Goal: Transaction & Acquisition: Purchase product/service

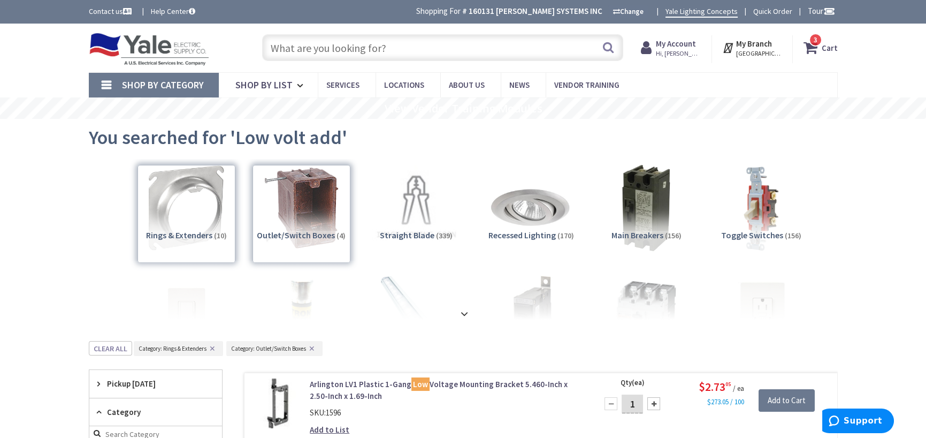
click at [489, 52] on input "text" at bounding box center [442, 47] width 361 height 27
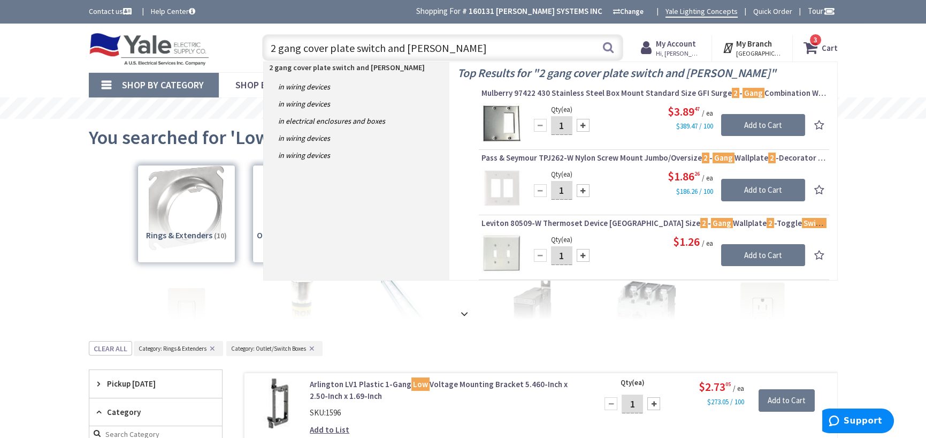
type input "2 gang cover plate switch and blank"
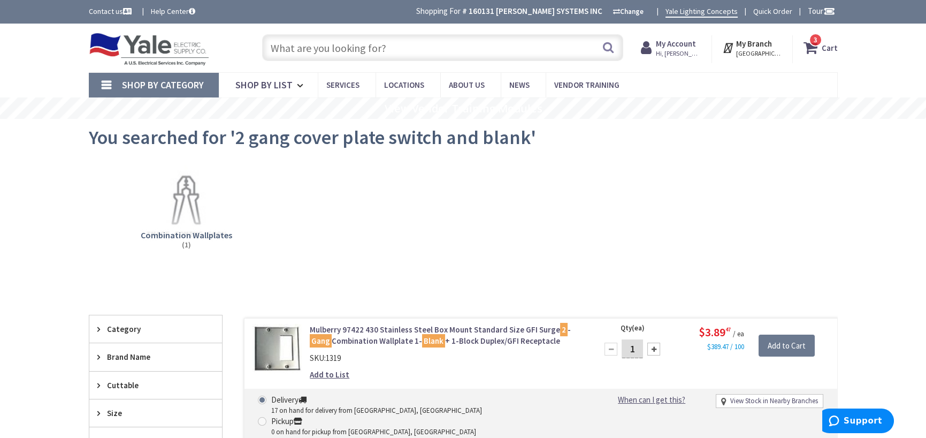
click at [380, 48] on input "text" at bounding box center [442, 47] width 361 height 27
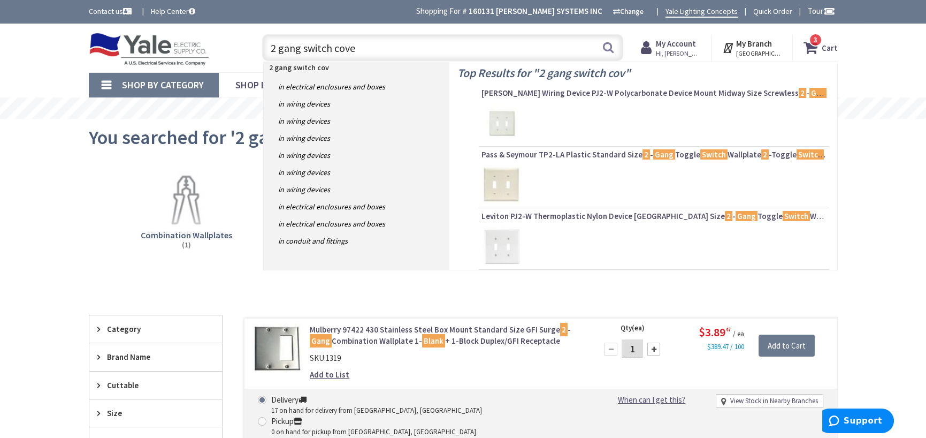
type input "2 gang switch cover"
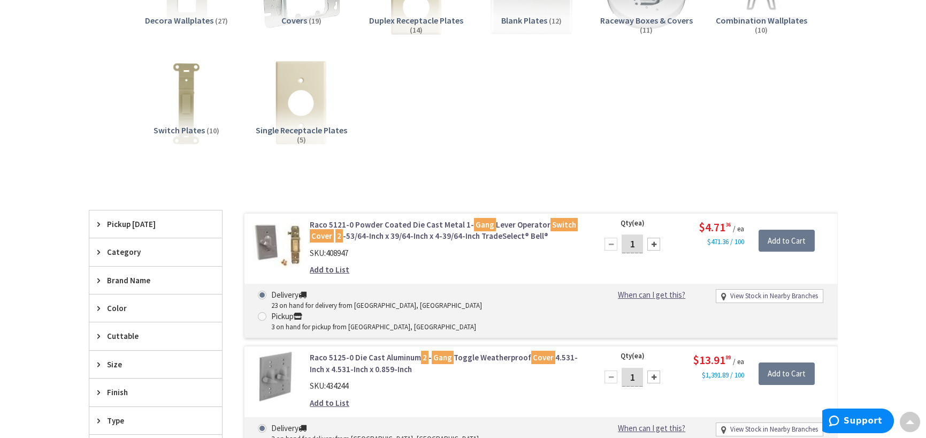
scroll to position [268, 0]
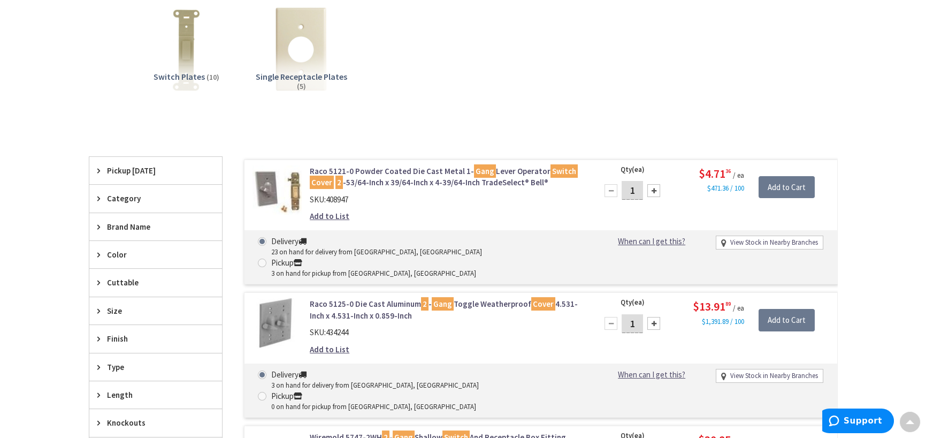
click at [128, 202] on span "Category" at bounding box center [150, 198] width 87 height 11
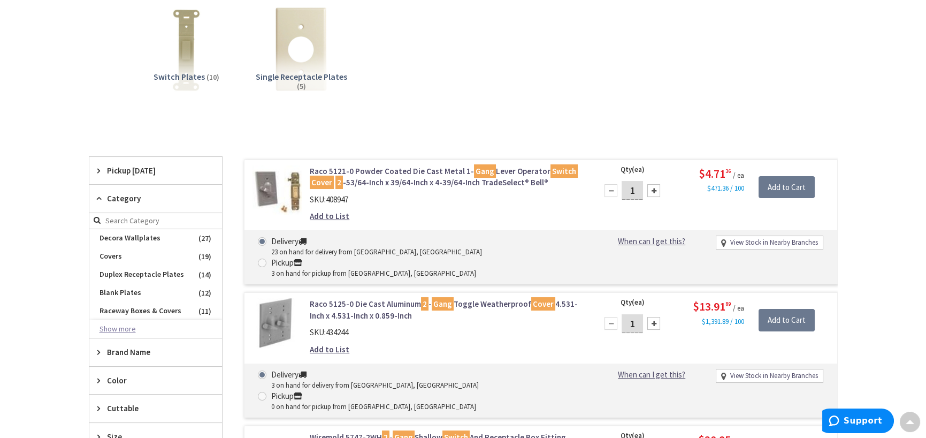
click at [123, 325] on button "Show more" at bounding box center [155, 329] width 133 height 18
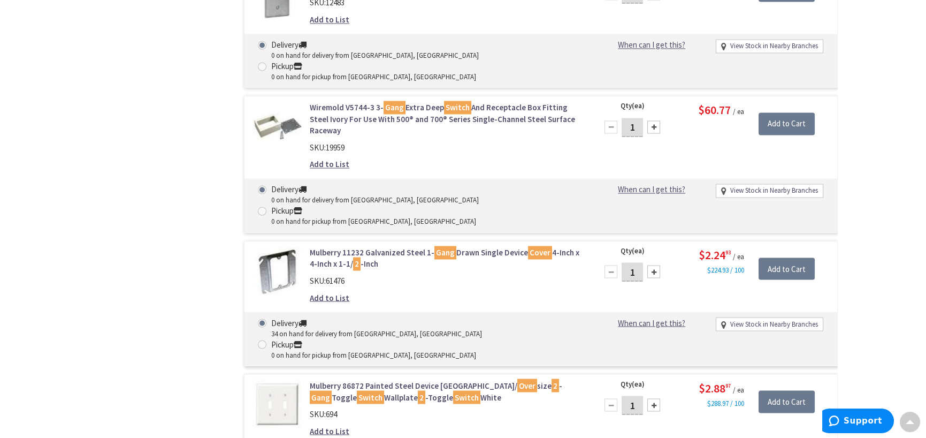
scroll to position [4922, 0]
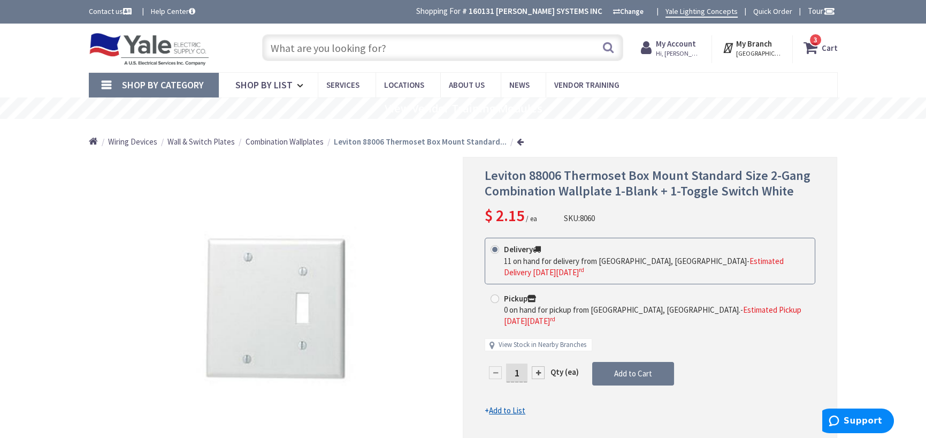
click at [517, 363] on input "1" at bounding box center [516, 372] width 21 height 19
type input "11"
click at [644, 350] on form "This product is Discontinued Delivery 11 on hand for delivery from Cranbury, NJ…" at bounding box center [650, 326] width 331 height 179
click at [814, 49] on icon at bounding box center [812, 47] width 18 height 19
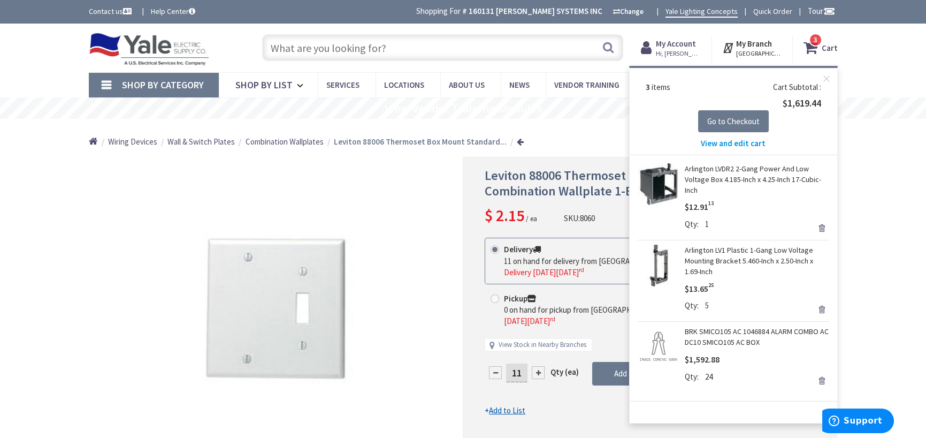
click at [821, 227] on link "Remove" at bounding box center [821, 227] width 15 height 15
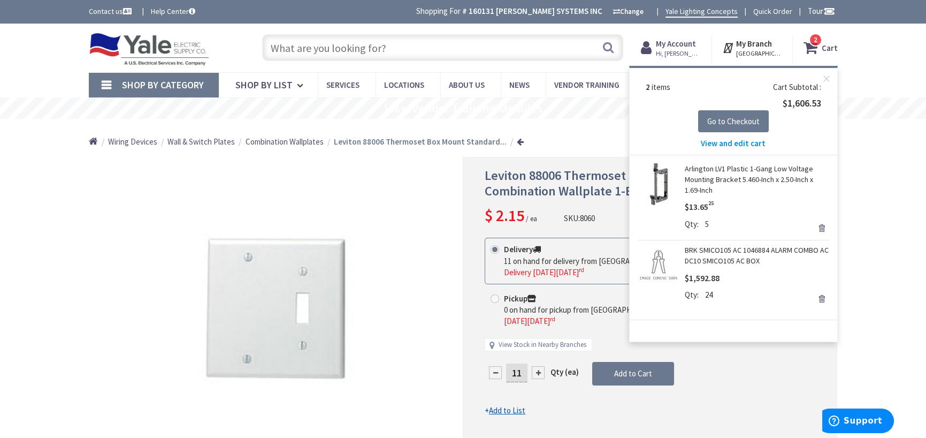
click at [820, 228] on link "Remove" at bounding box center [821, 227] width 15 height 15
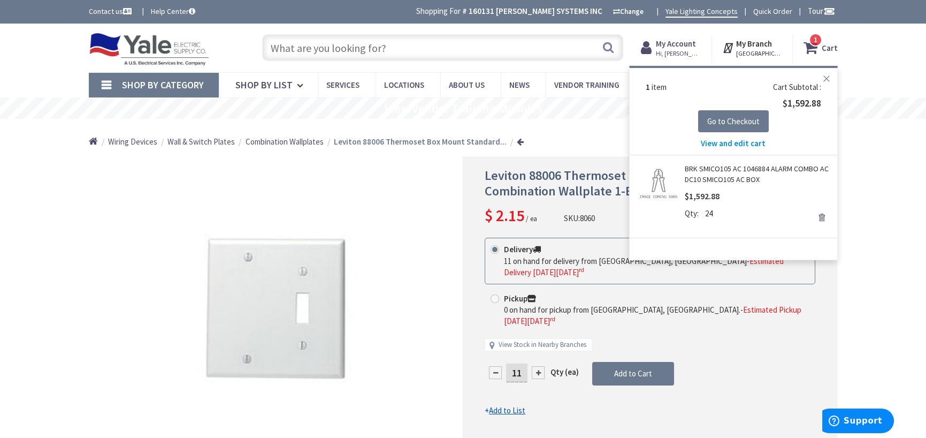
click at [826, 81] on button "Close" at bounding box center [826, 78] width 21 height 21
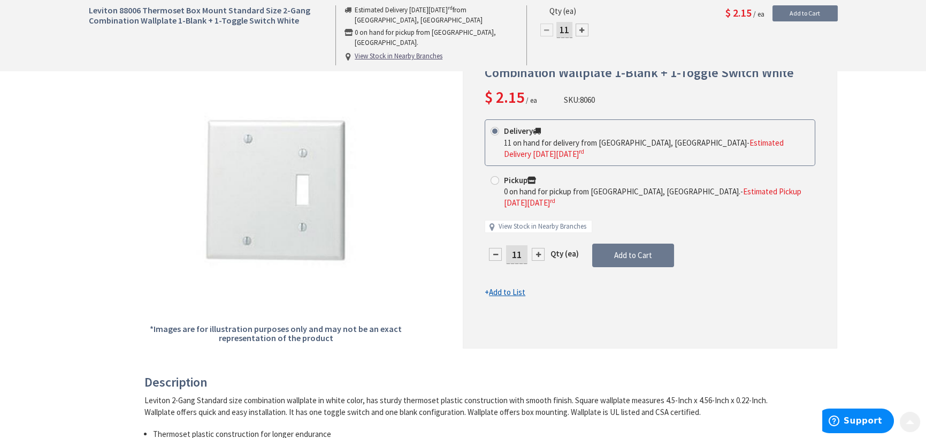
scroll to position [160, 0]
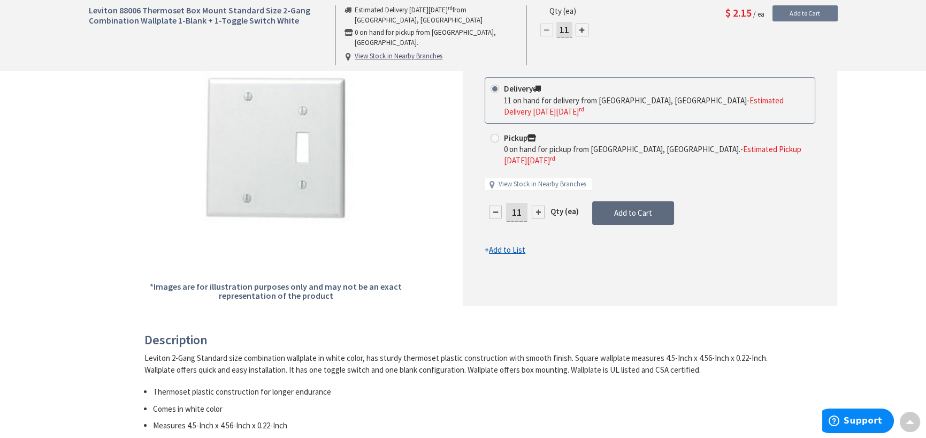
click at [632, 208] on span "Add to Cart" at bounding box center [633, 213] width 38 height 10
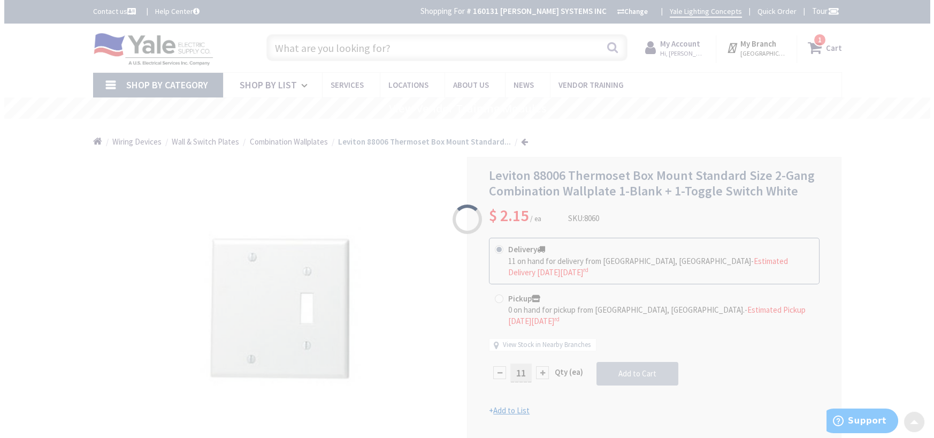
scroll to position [0, 0]
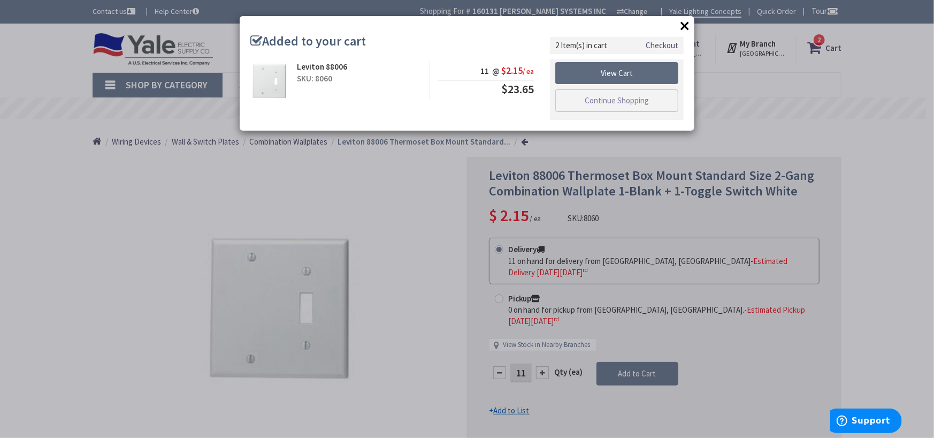
click at [628, 75] on link "View Cart" at bounding box center [616, 73] width 123 height 22
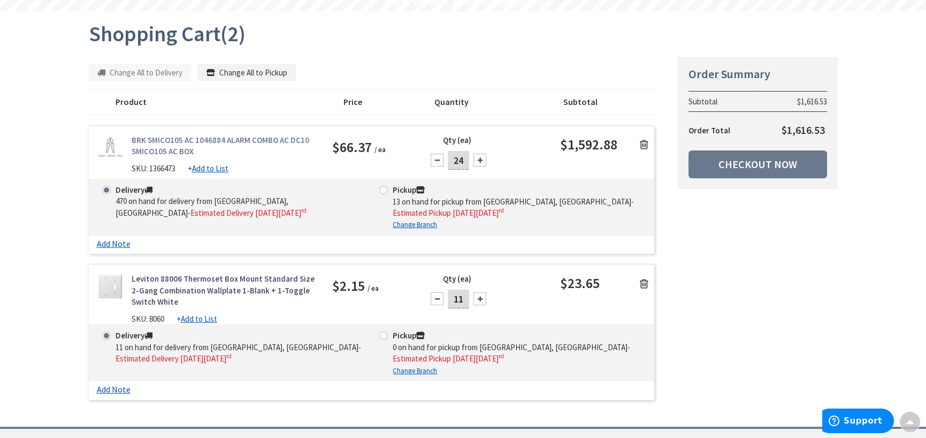
scroll to position [108, 0]
click at [772, 159] on link "Checkout Now" at bounding box center [757, 164] width 139 height 28
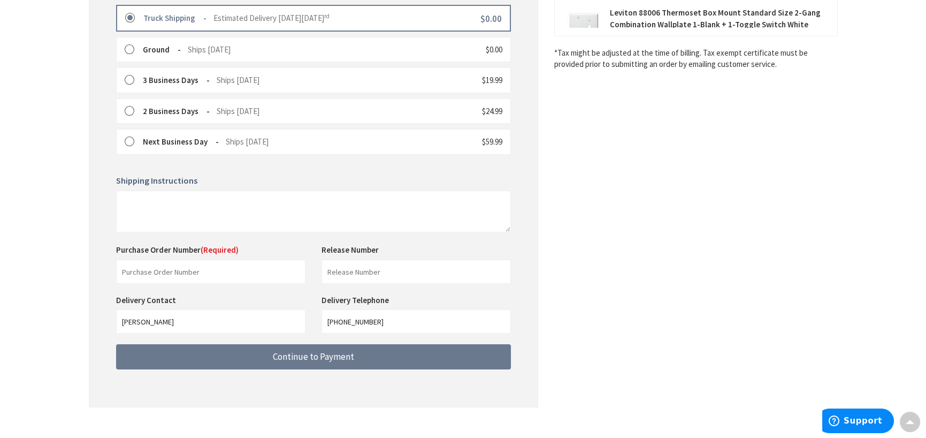
scroll to position [321, 0]
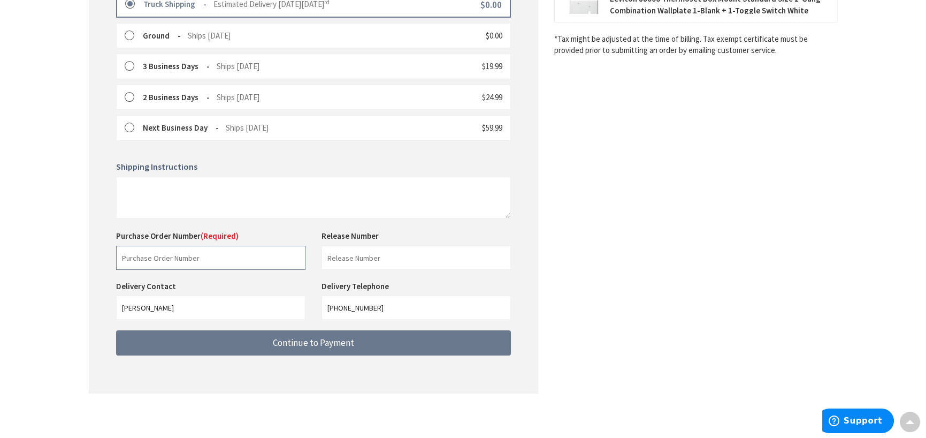
click at [181, 258] on input "text" at bounding box center [210, 258] width 189 height 24
type input "34144"
click at [372, 255] on input "text" at bounding box center [415, 258] width 189 height 24
type input "19454 3 center"
drag, startPoint x: 377, startPoint y: 310, endPoint x: 311, endPoint y: 304, distance: 66.1
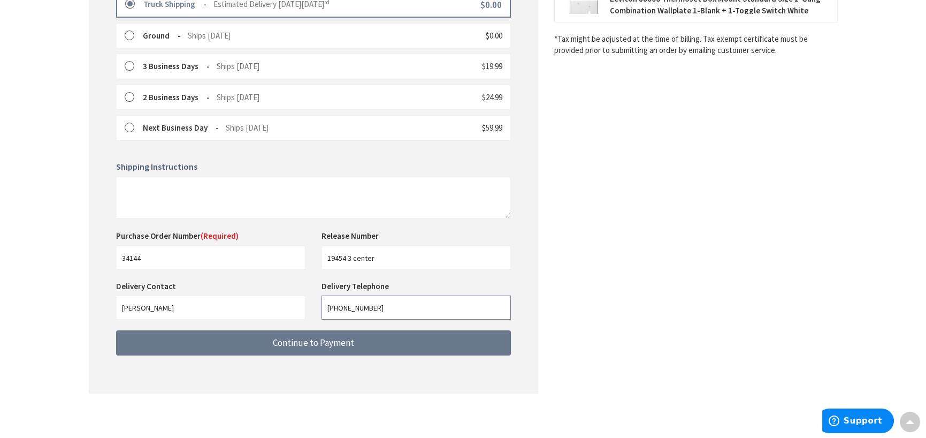
click at [311, 304] on div "Delivery Contact DALTON TURNER Delivery Telephone 717-656-4300" at bounding box center [313, 305] width 411 height 50
type input "7178741667"
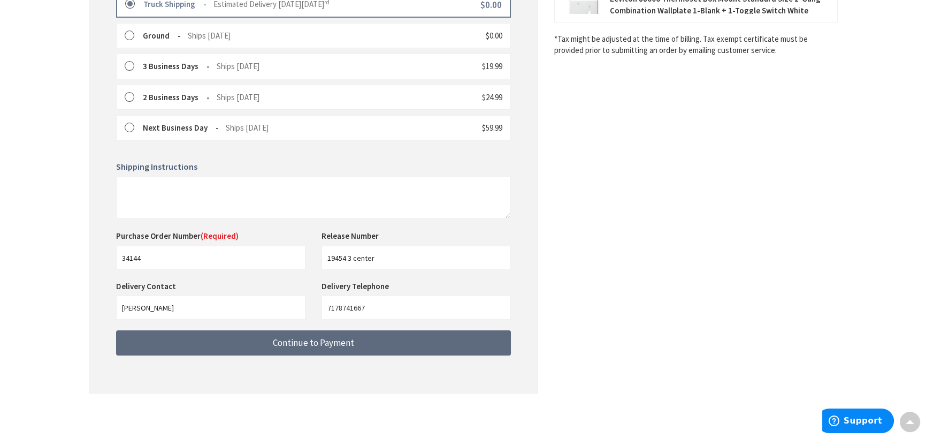
click at [318, 346] on span "Continue to Payment" at bounding box center [313, 342] width 81 height 12
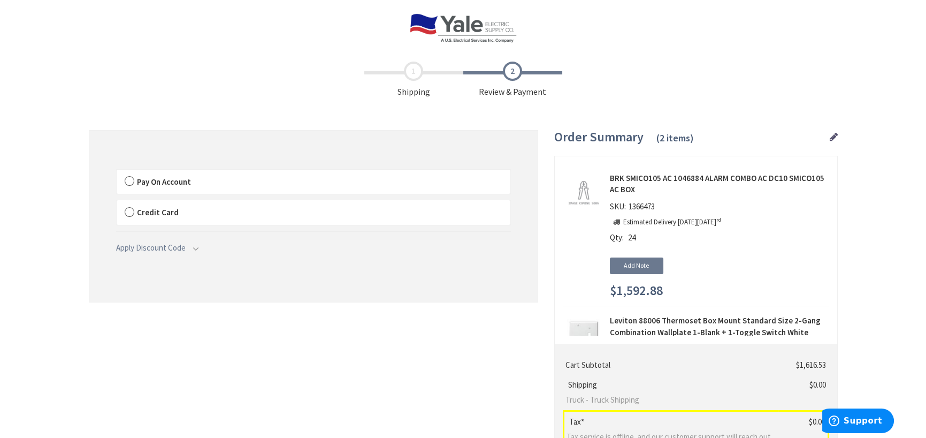
click at [138, 181] on span "Pay On Account" at bounding box center [164, 182] width 54 height 10
click at [126, 180] on label "Pay On Account" at bounding box center [314, 182] width 394 height 25
click at [117, 172] on input "Pay On Account" at bounding box center [117, 172] width 0 height 0
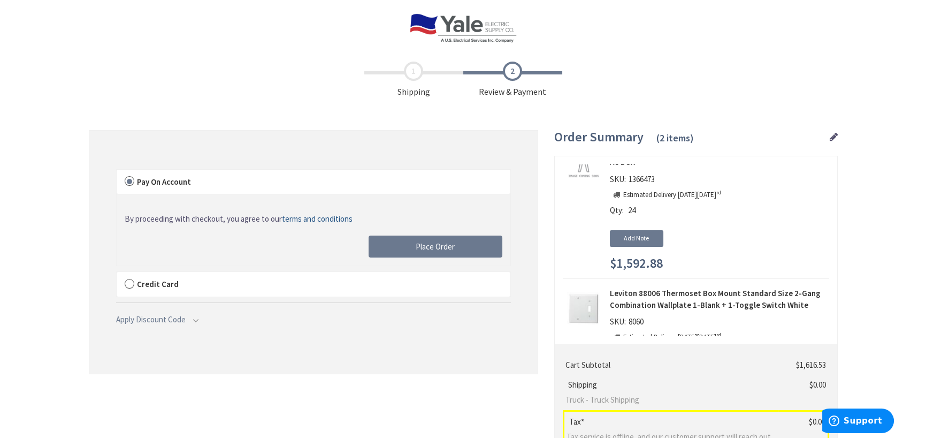
scroll to position [117, 0]
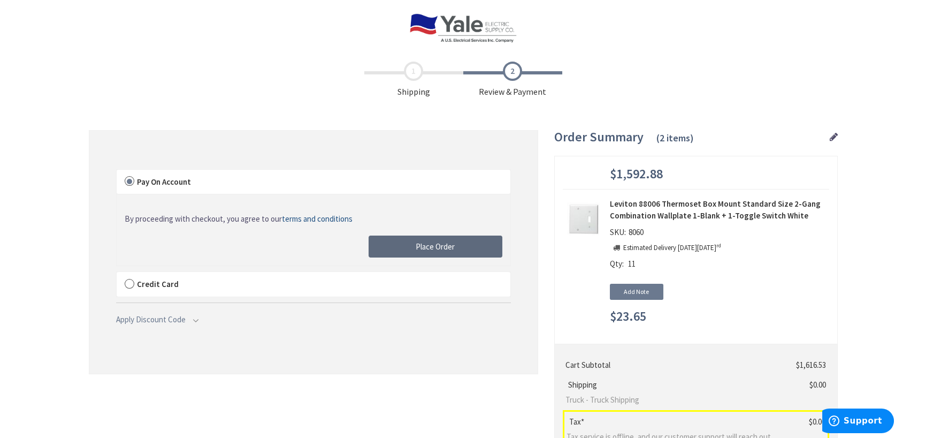
click at [450, 246] on span "Place Order" at bounding box center [435, 246] width 39 height 10
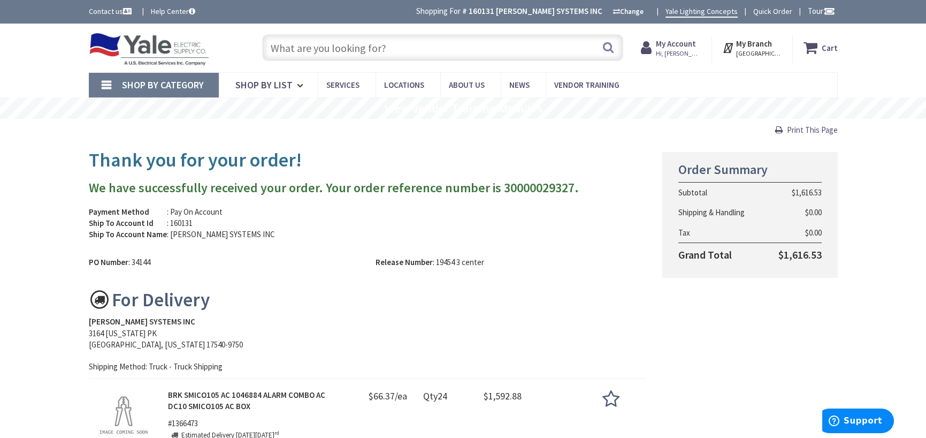
click at [690, 39] on strong "My Account" at bounding box center [676, 44] width 40 height 10
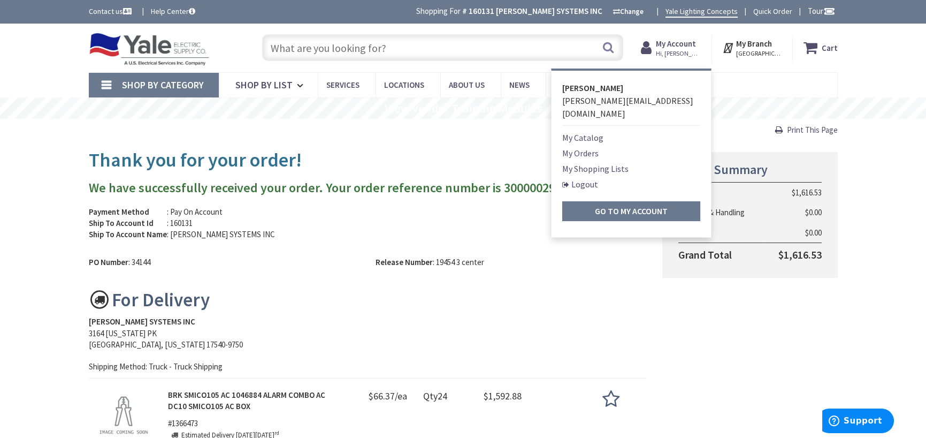
click at [148, 48] on img at bounding box center [149, 49] width 121 height 33
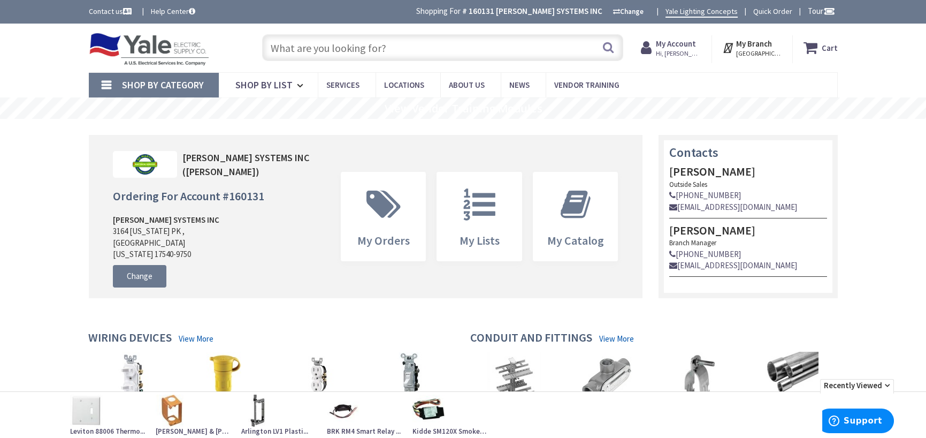
click at [350, 50] on input "text" at bounding box center [442, 47] width 361 height 27
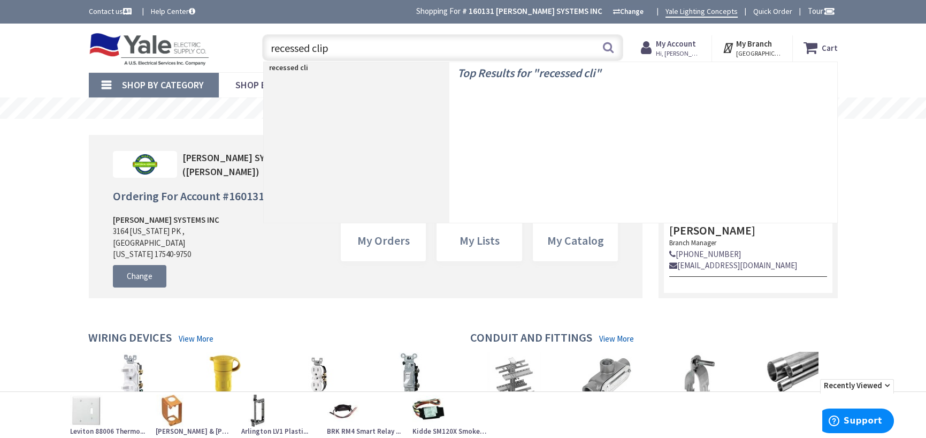
type input "recessed clips"
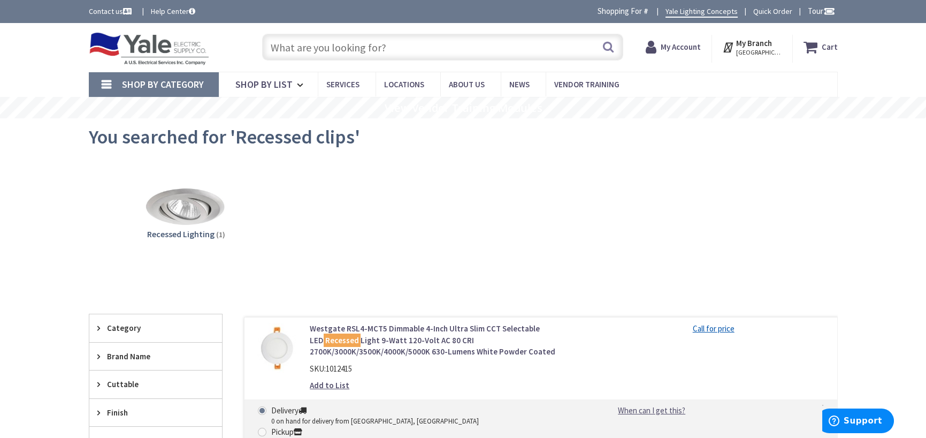
click at [358, 43] on input "text" at bounding box center [442, 47] width 361 height 27
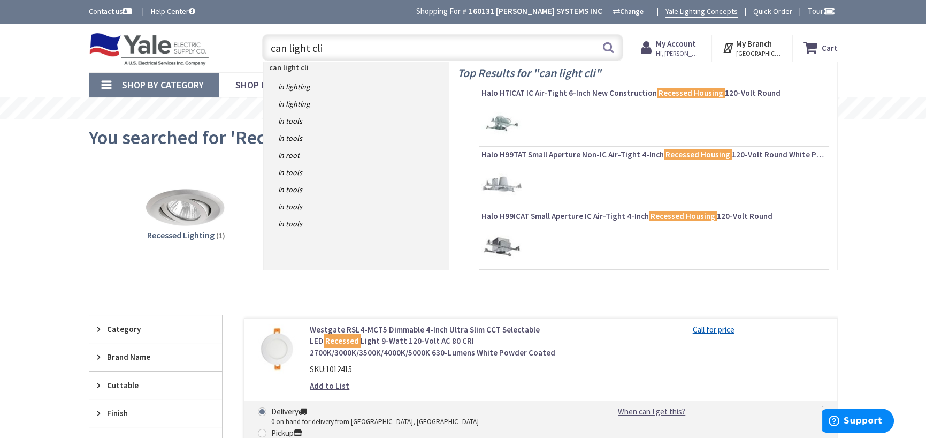
type input "can light clip"
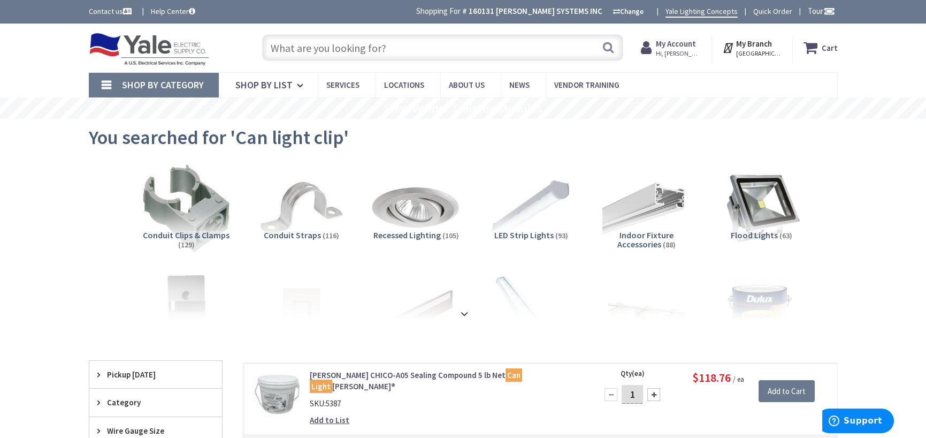
click at [420, 220] on img at bounding box center [415, 207] width 97 height 97
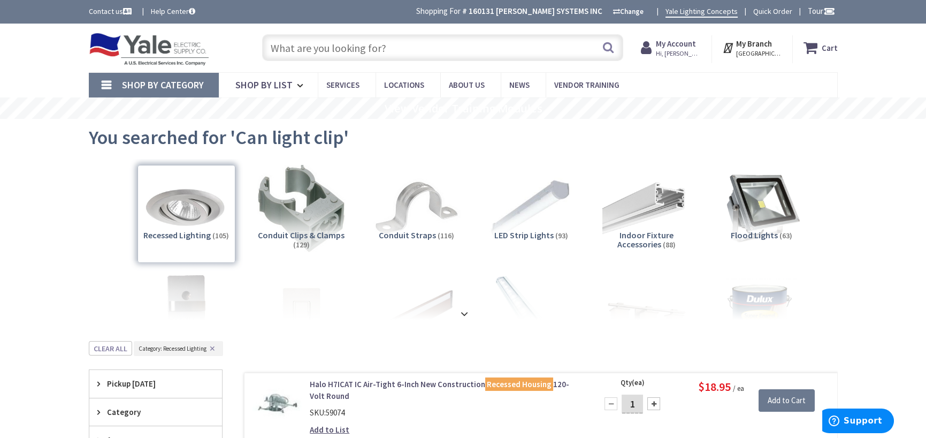
scroll to position [340, 0]
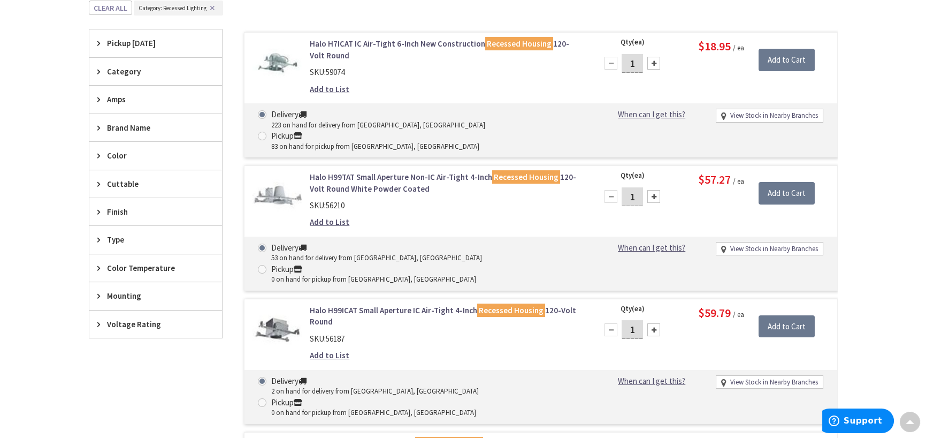
click at [112, 73] on span "Category" at bounding box center [150, 71] width 87 height 11
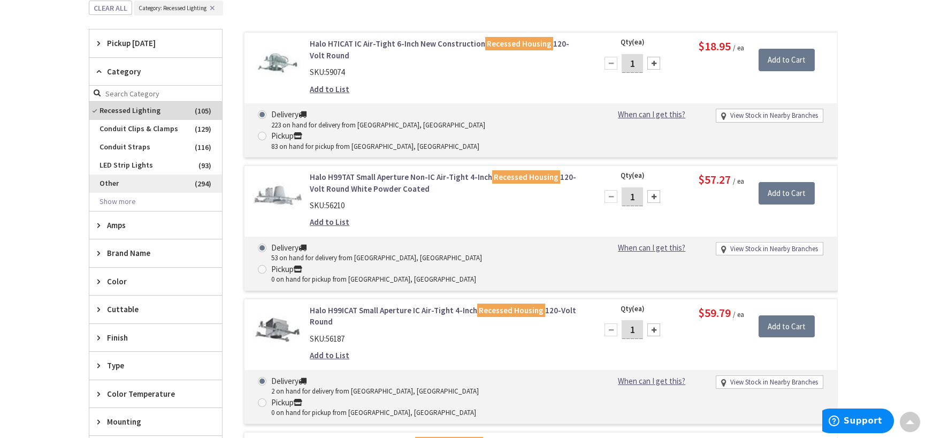
click at [112, 181] on span "Other" at bounding box center [155, 183] width 133 height 18
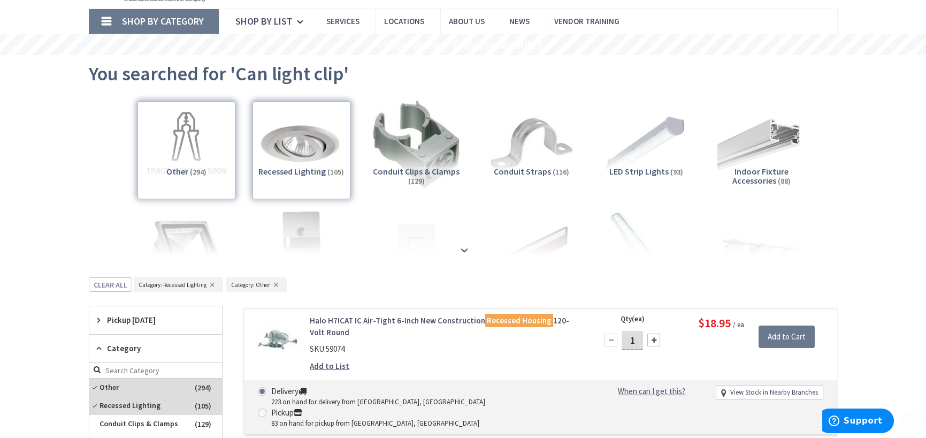
scroll to position [0, 0]
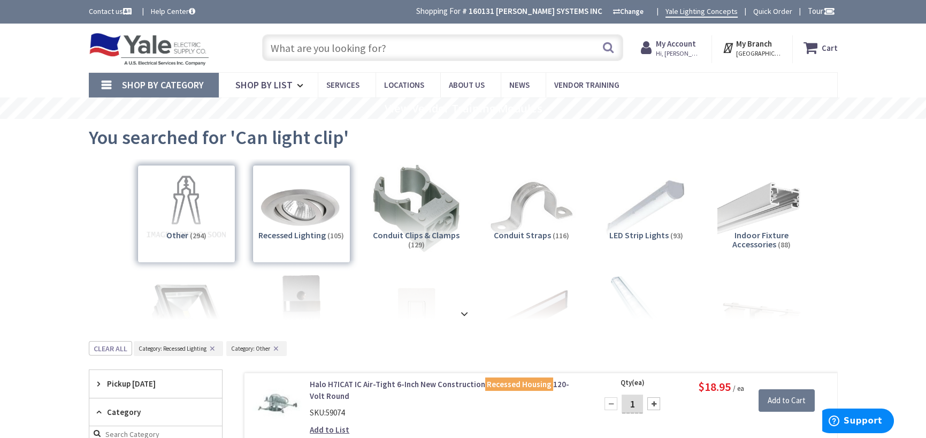
click at [407, 49] on input "text" at bounding box center [442, 47] width 361 height 27
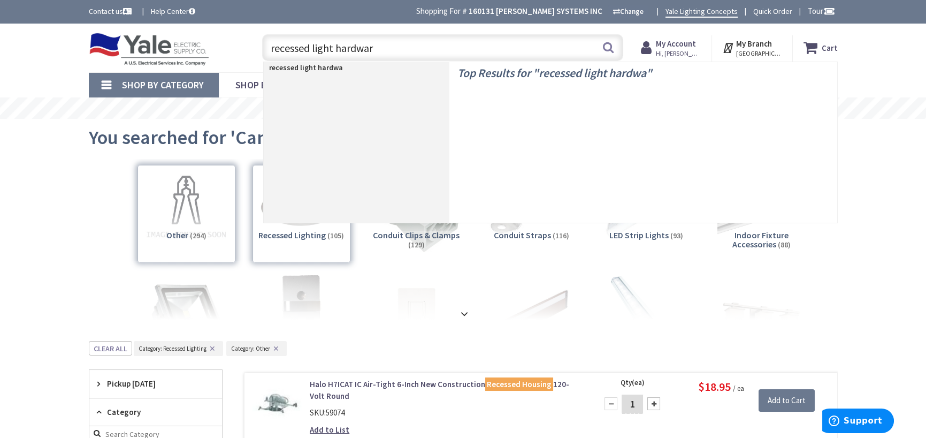
type input "recessed light hardware"
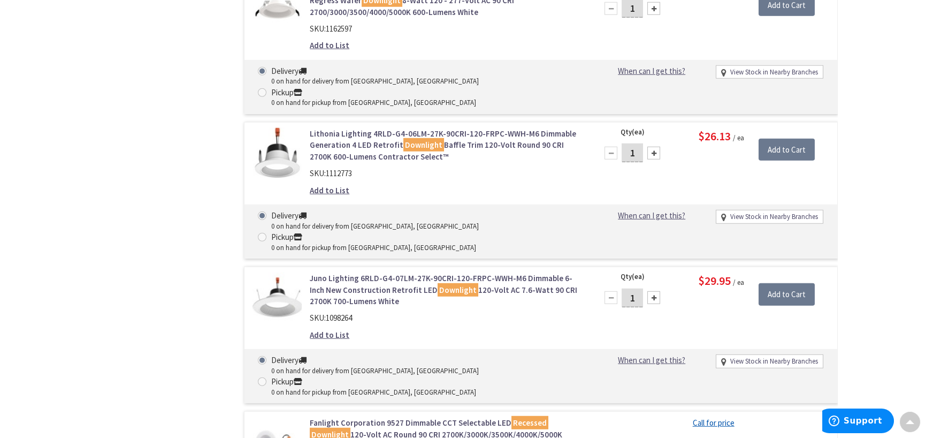
scroll to position [18043, 0]
